Goal: Navigation & Orientation: Find specific page/section

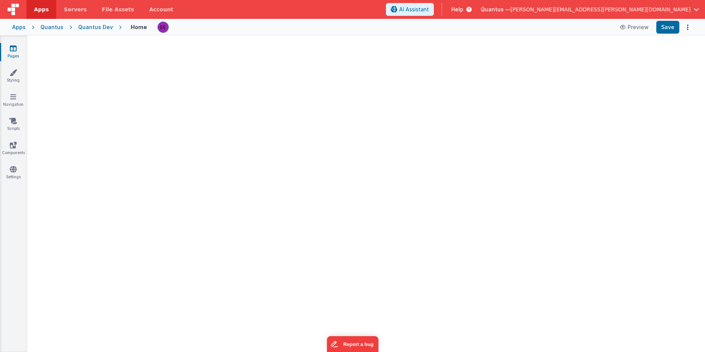
click at [511, 6] on span "Quantus —" at bounding box center [496, 10] width 30 height 8
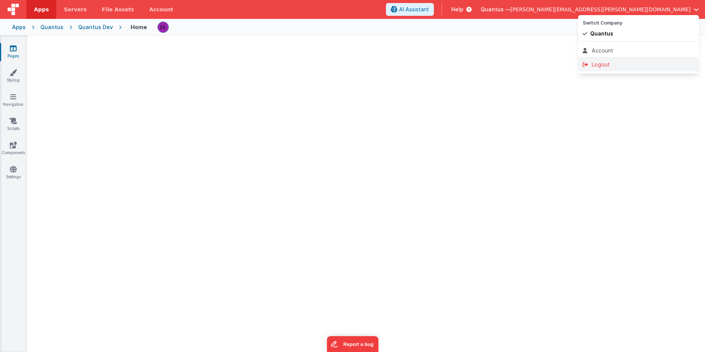
click at [603, 68] on div "Logout" at bounding box center [639, 65] width 112 height 8
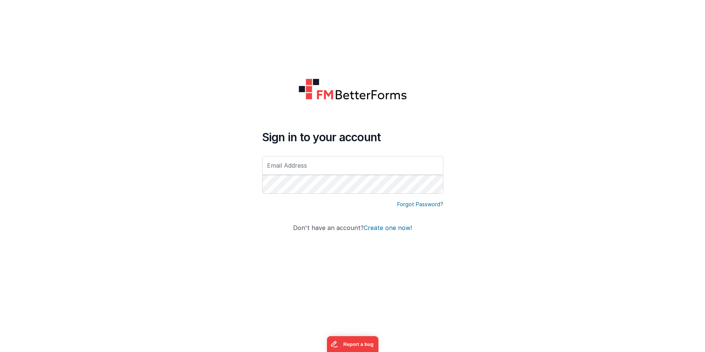
type input "[PERSON_NAME][EMAIL_ADDRESS][PERSON_NAME][DOMAIN_NAME]"
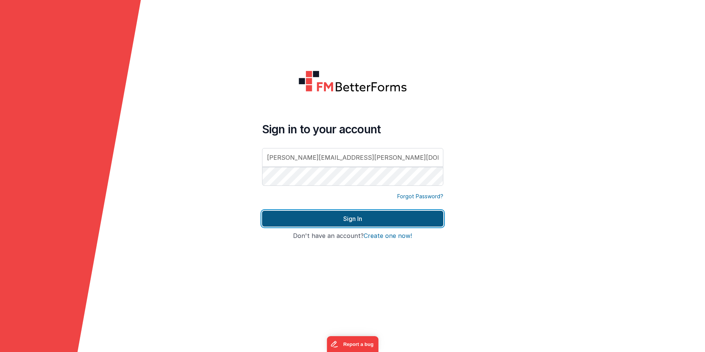
click at [337, 220] on button "Sign In" at bounding box center [352, 219] width 181 height 16
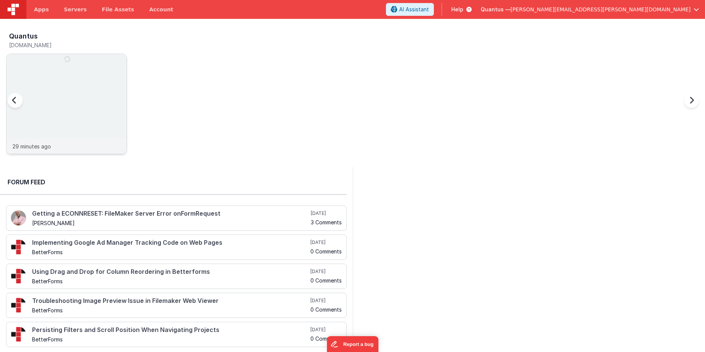
click at [59, 87] on img at bounding box center [66, 114] width 120 height 120
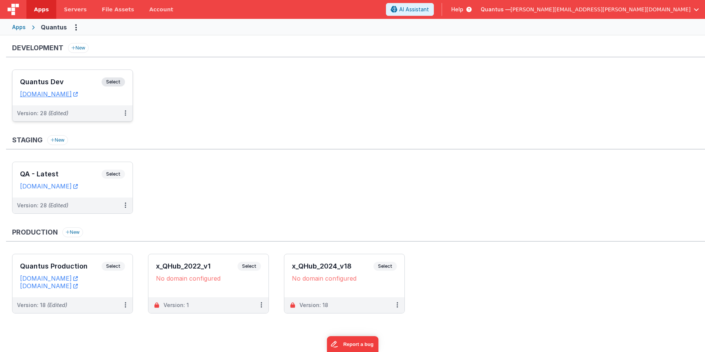
click at [61, 74] on div "Quantus Dev Select URLs [DOMAIN_NAME]" at bounding box center [72, 88] width 120 height 36
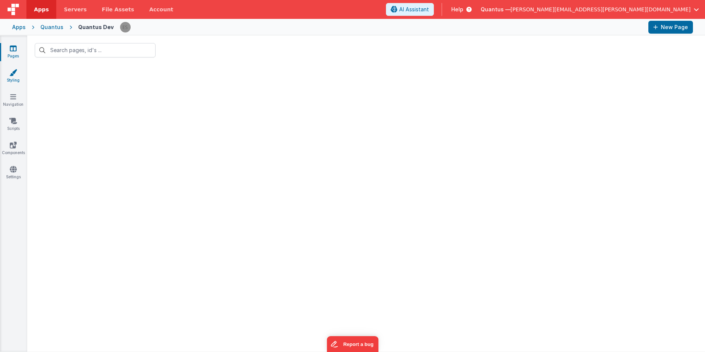
click at [14, 72] on icon at bounding box center [13, 73] width 8 height 8
click at [14, 51] on icon at bounding box center [13, 49] width 7 height 8
click at [355, 130] on div at bounding box center [366, 208] width 678 height 287
